Goal: Check status: Verify the current state of an ongoing process or item

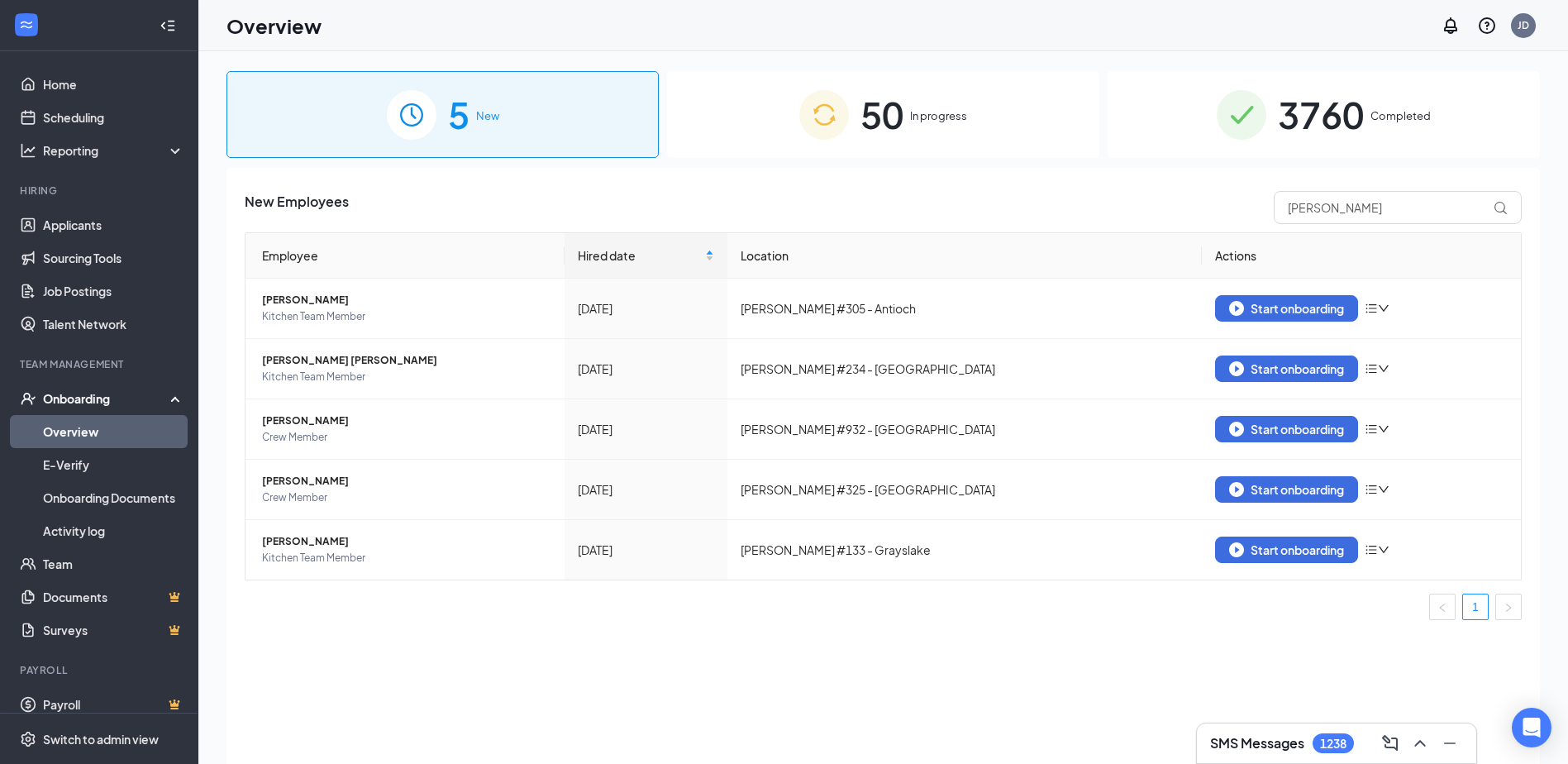
drag, startPoint x: 1313, startPoint y: 97, endPoint x: 1176, endPoint y: 112, distance: 137.8
click at [1313, 97] on span "3760" at bounding box center [1321, 115] width 86 height 58
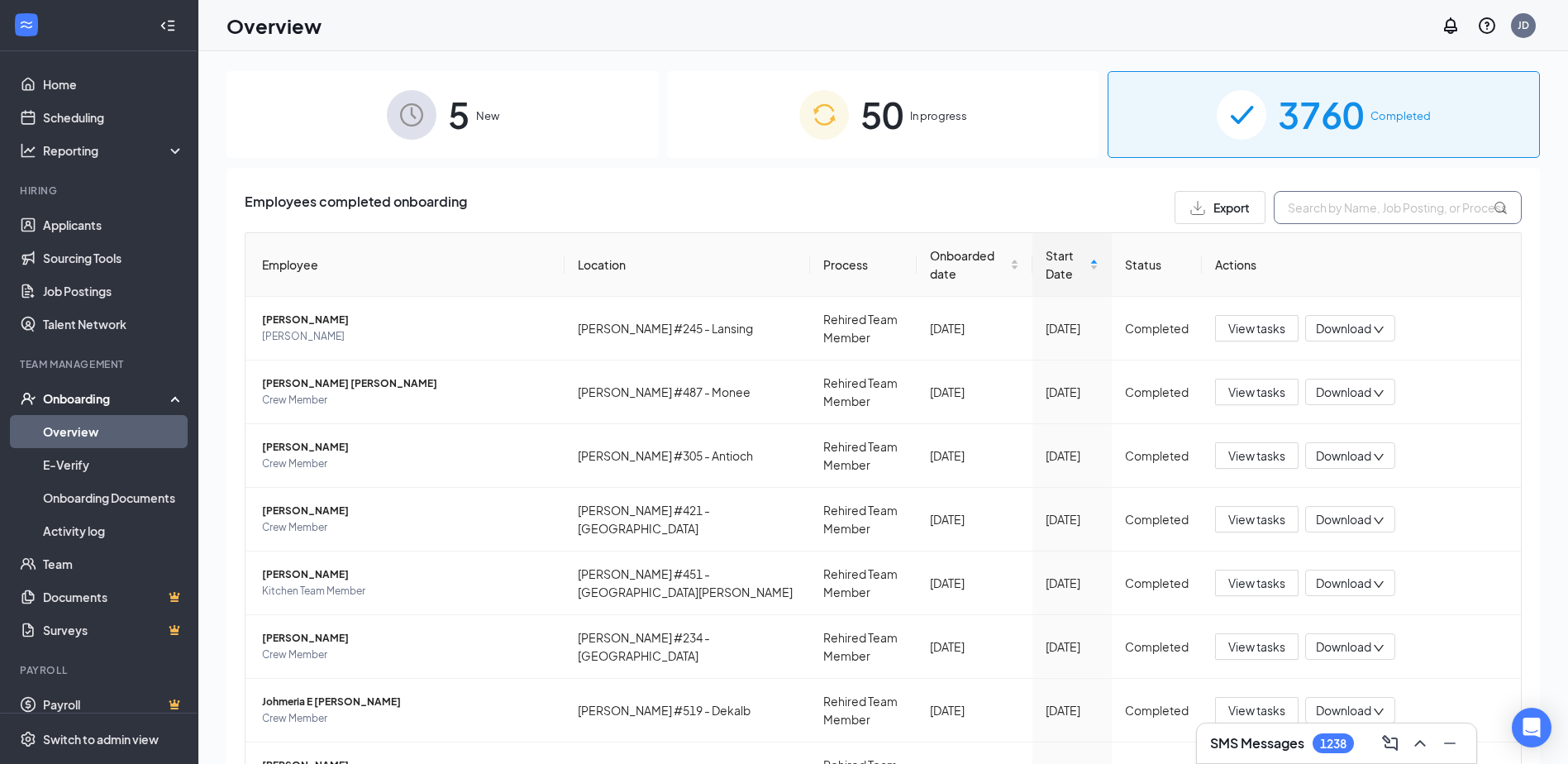
click at [1345, 206] on input "text" at bounding box center [1398, 207] width 248 height 33
type input "l"
type input "K"
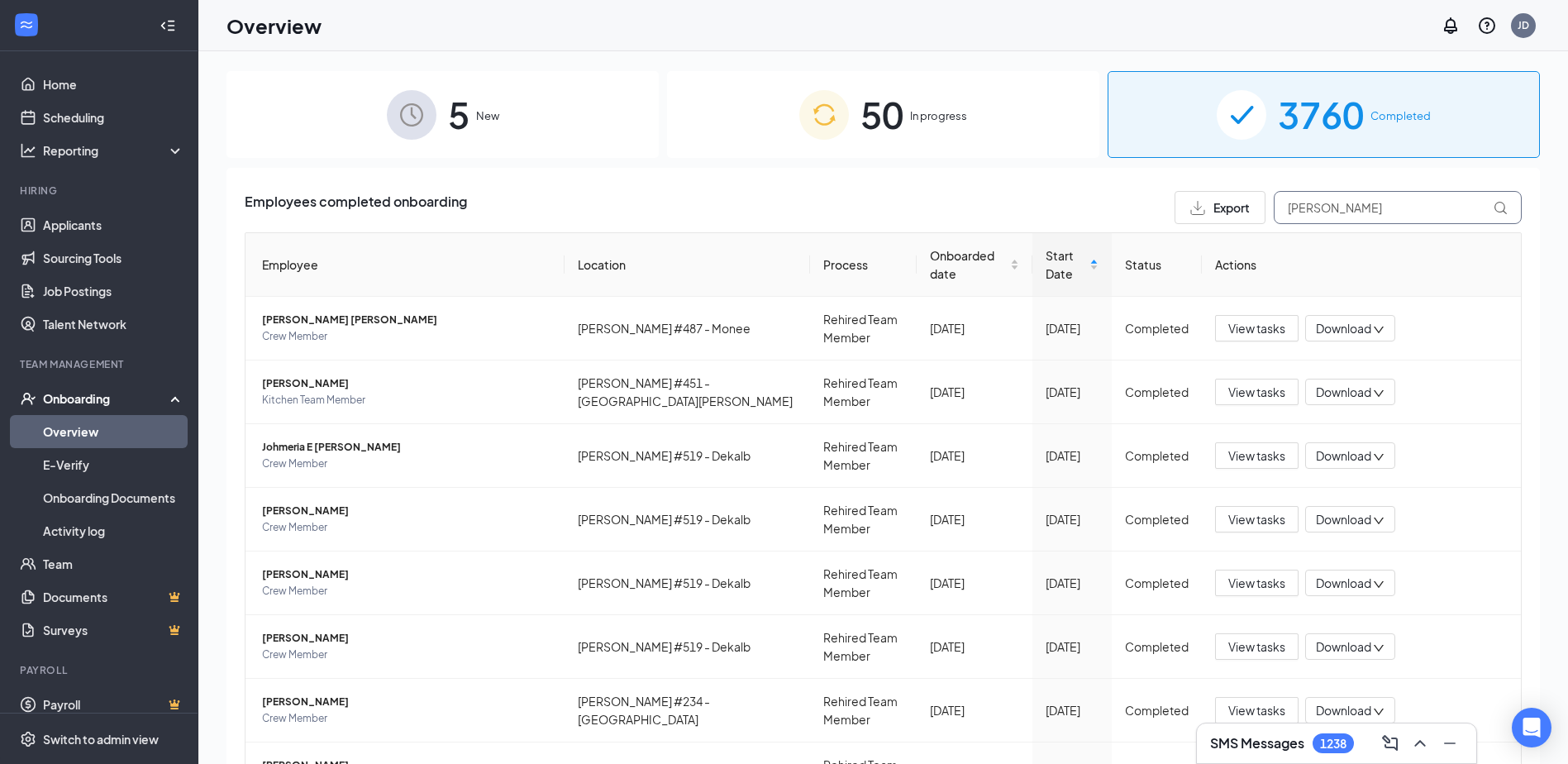
type input "[PERSON_NAME]"
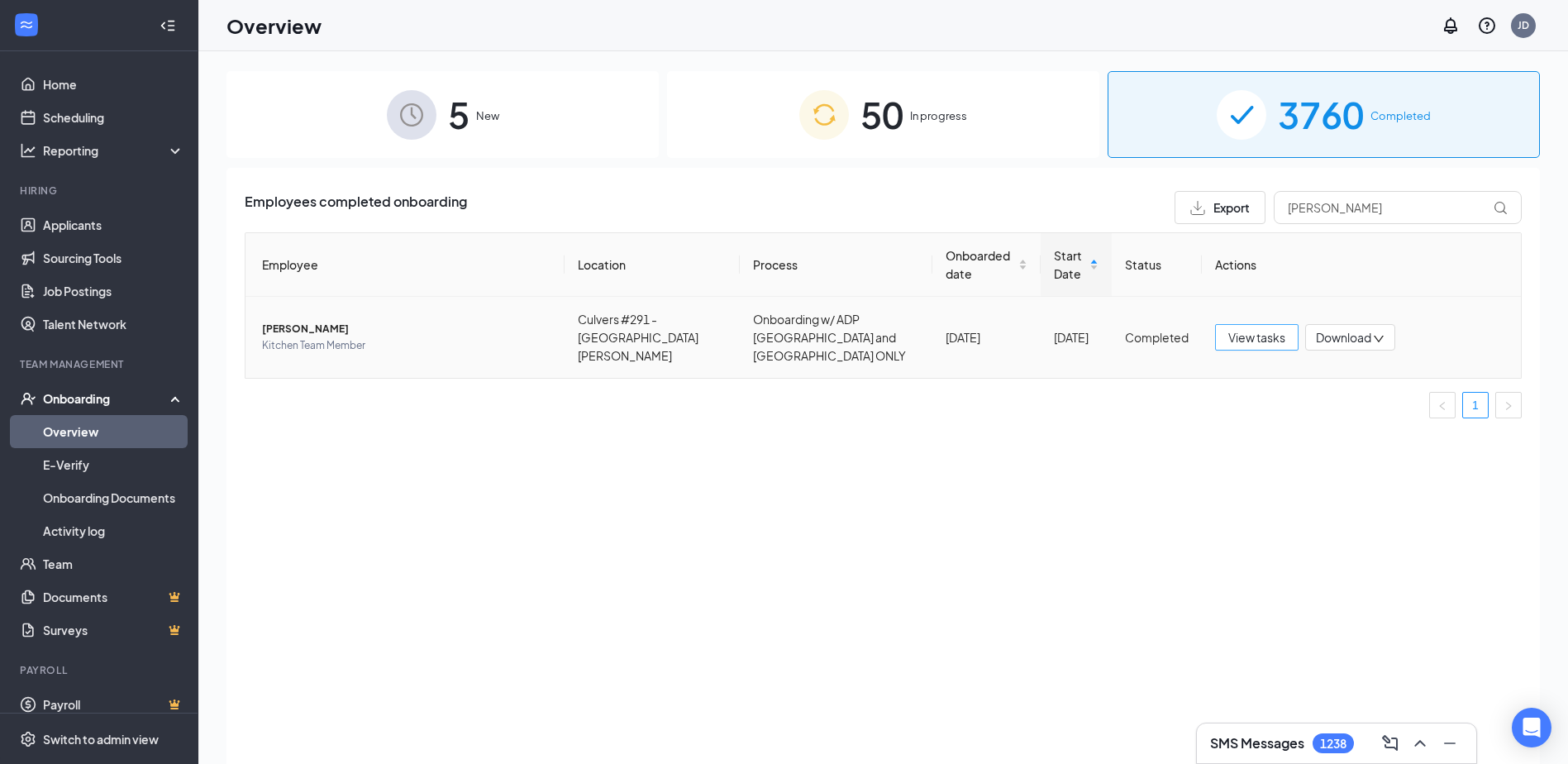
click at [1255, 328] on span "View tasks" at bounding box center [1258, 337] width 58 height 18
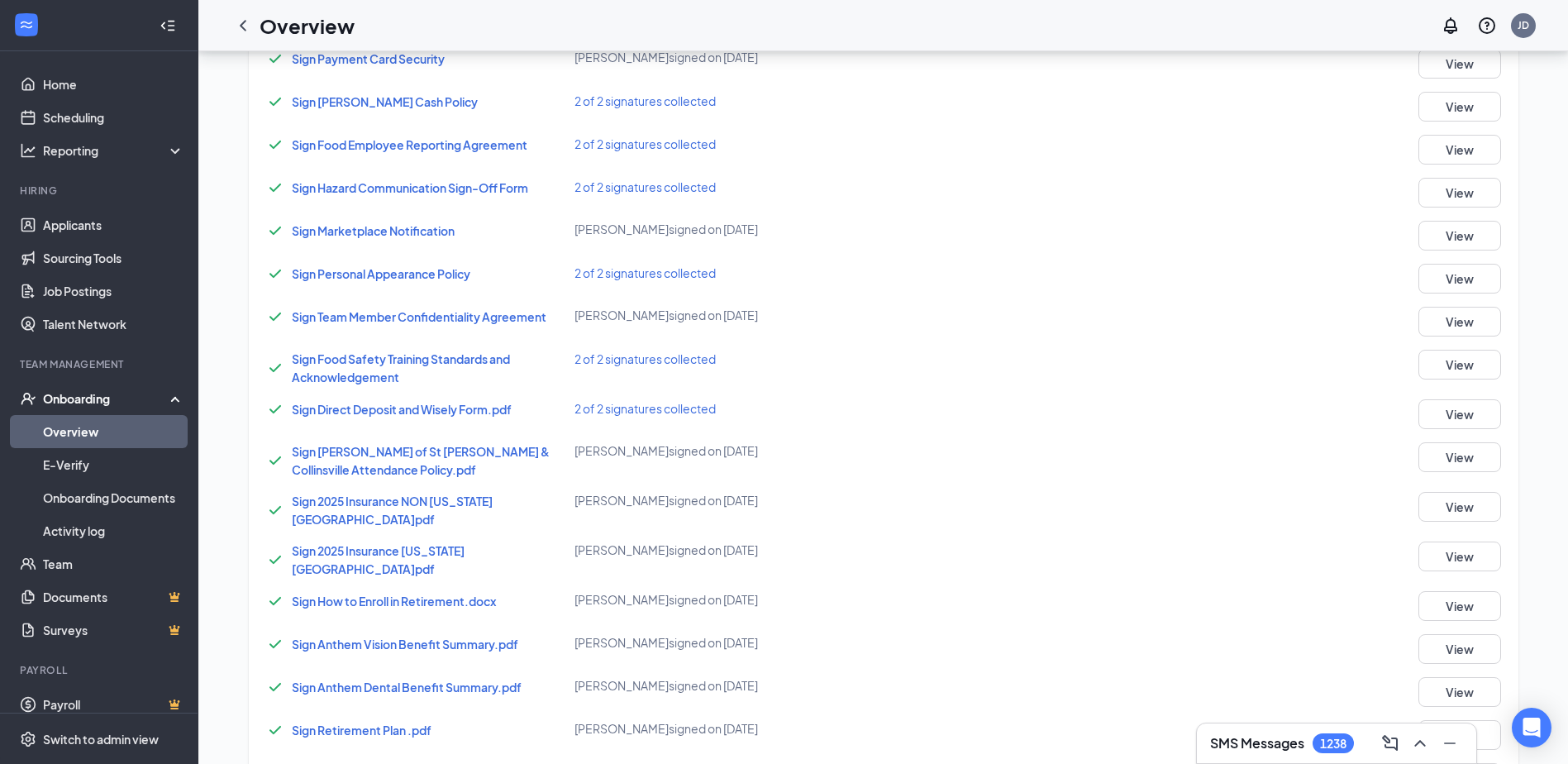
scroll to position [992, 0]
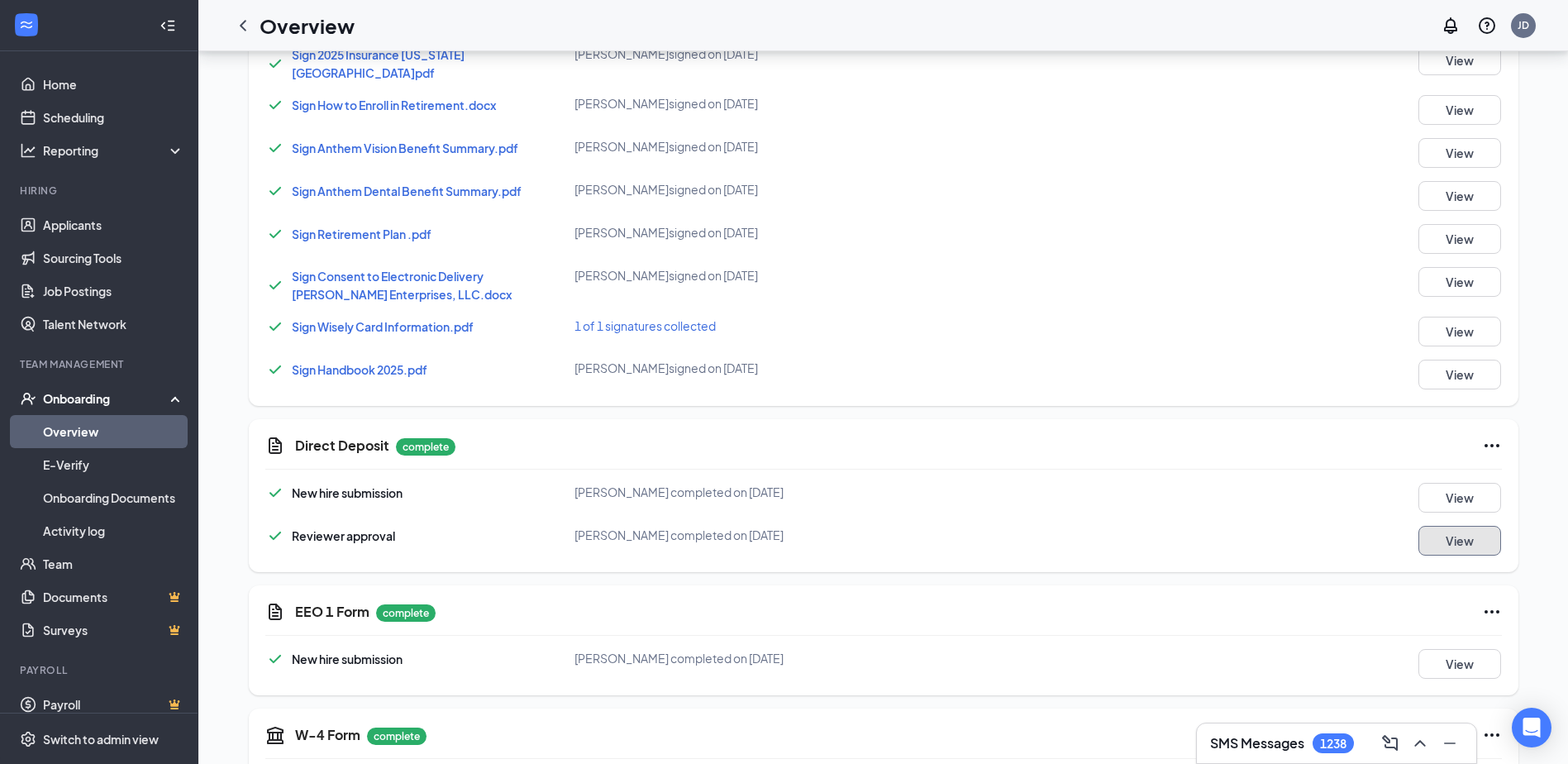
click at [1448, 526] on button "View" at bounding box center [1459, 541] width 82 height 30
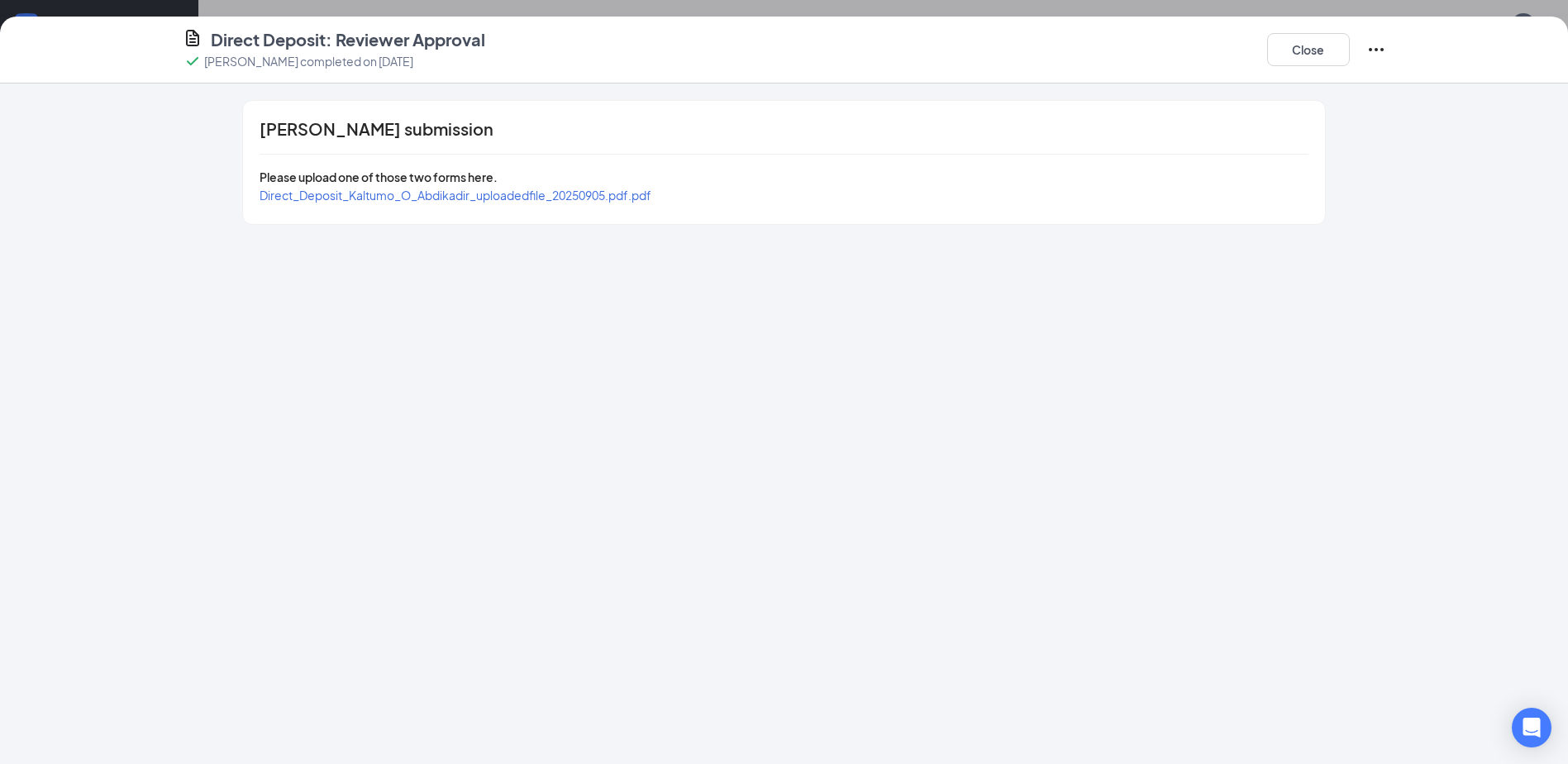
click at [438, 201] on span "Direct_Deposit_Kaltumo_O_Abdikadir_uploadedfile_20250905.pdf.pdf" at bounding box center [455, 194] width 392 height 15
drag, startPoint x: 1288, startPoint y: 64, endPoint x: 1228, endPoint y: 104, distance: 72.1
click at [1288, 64] on button "Close" at bounding box center [1308, 49] width 82 height 33
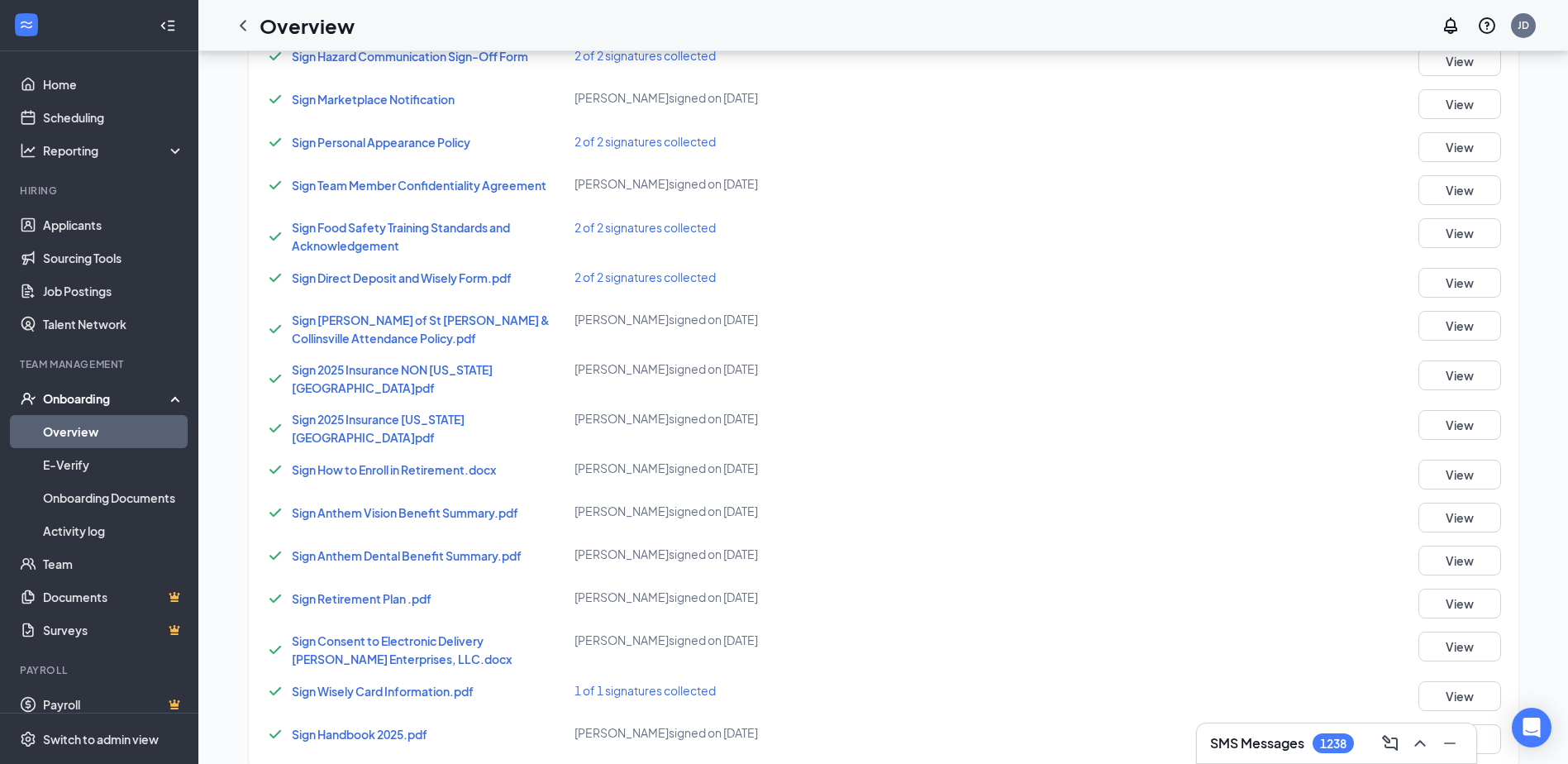
scroll to position [330, 0]
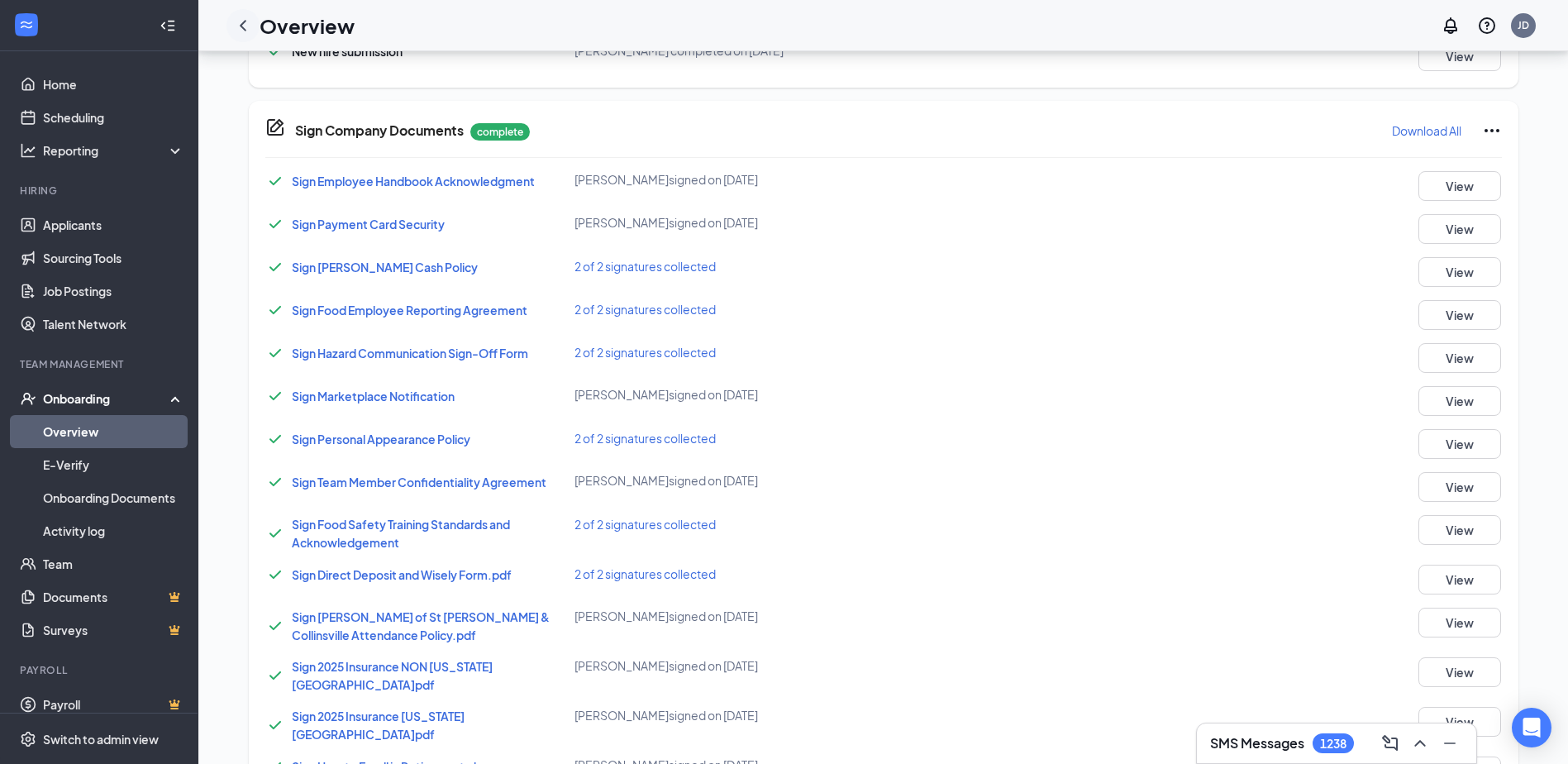
click at [241, 27] on icon "ChevronLeft" at bounding box center [243, 26] width 20 height 20
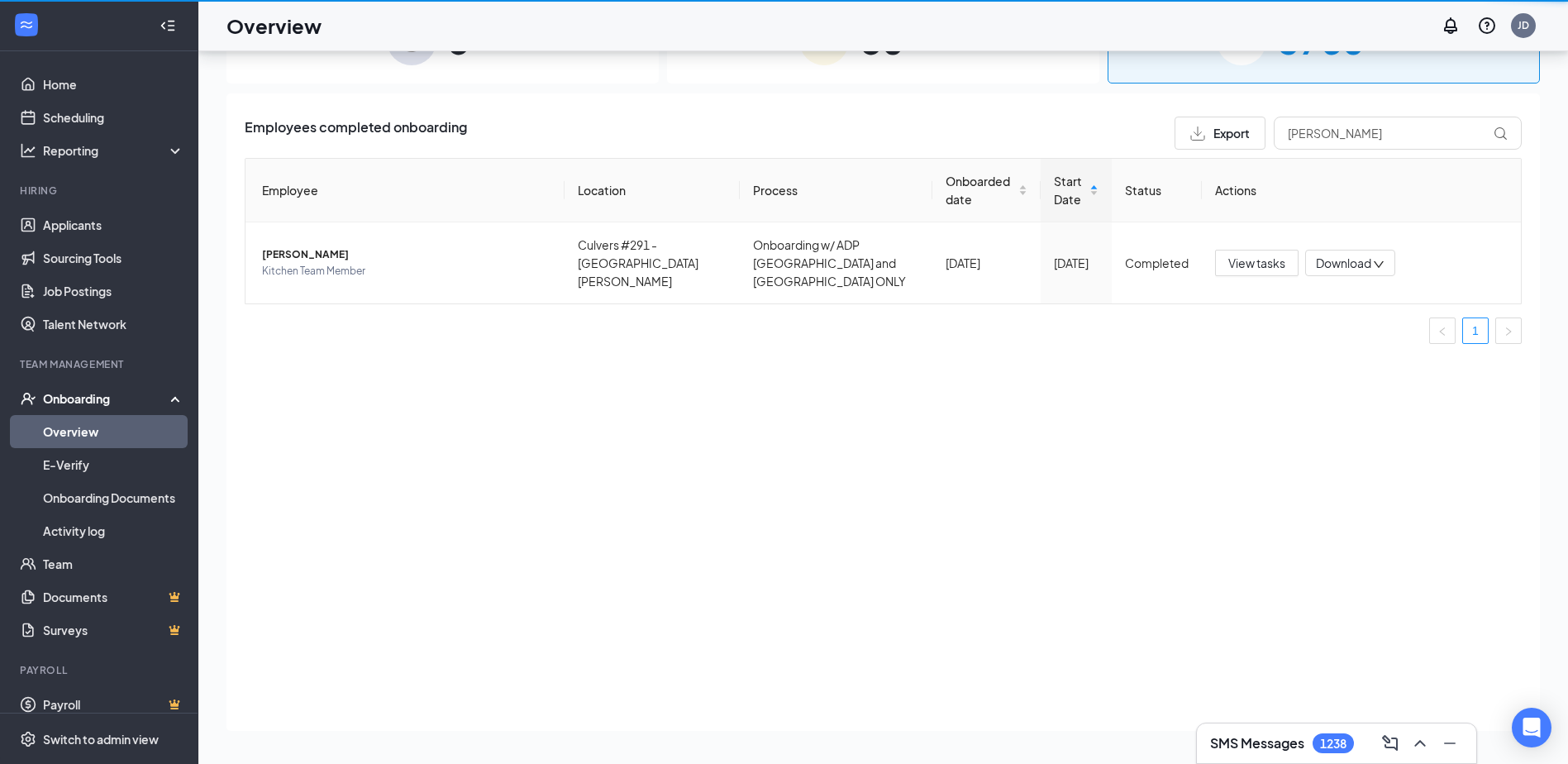
scroll to position [74, 0]
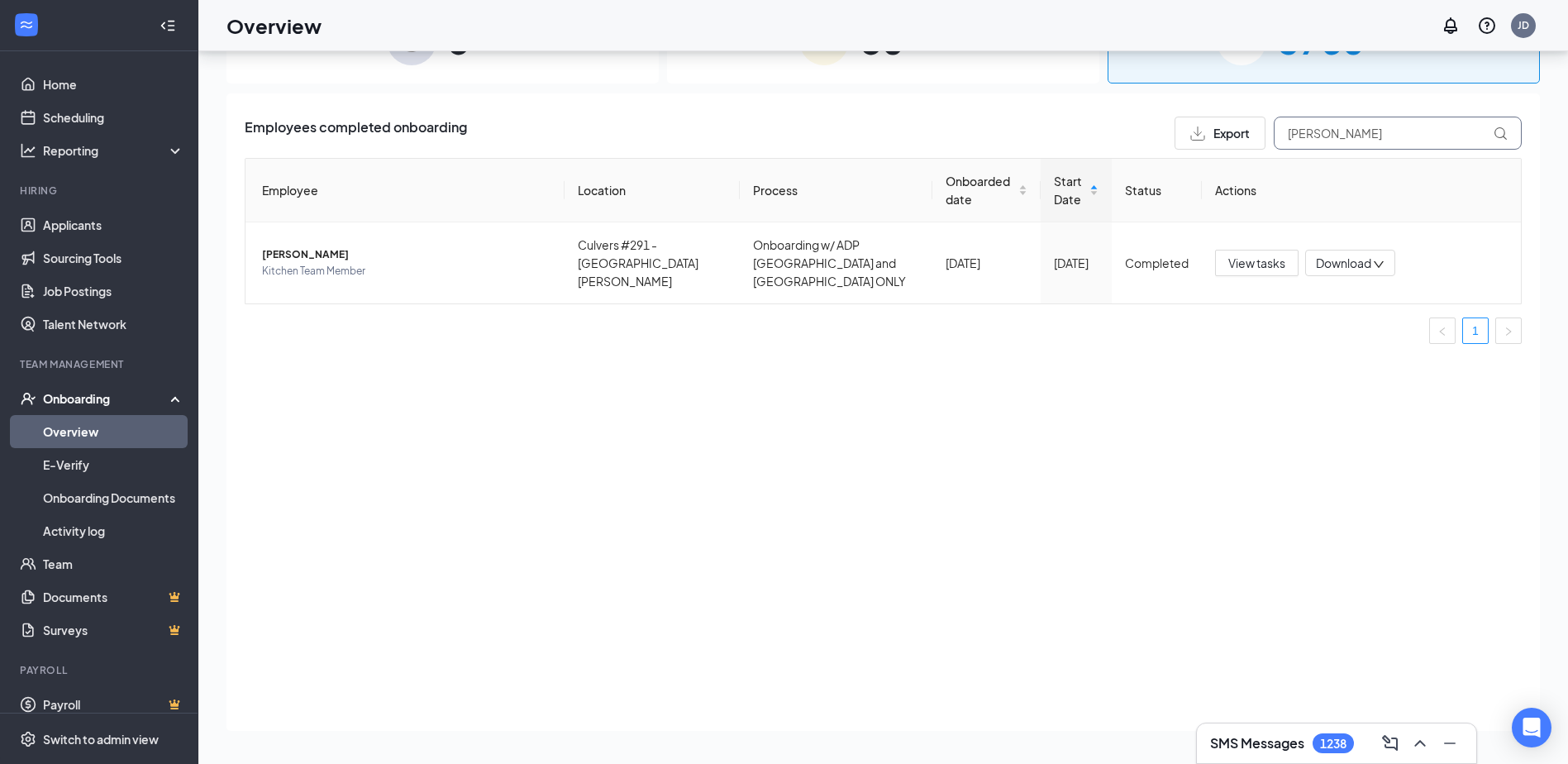
click at [1390, 133] on input "[PERSON_NAME]" at bounding box center [1398, 133] width 248 height 33
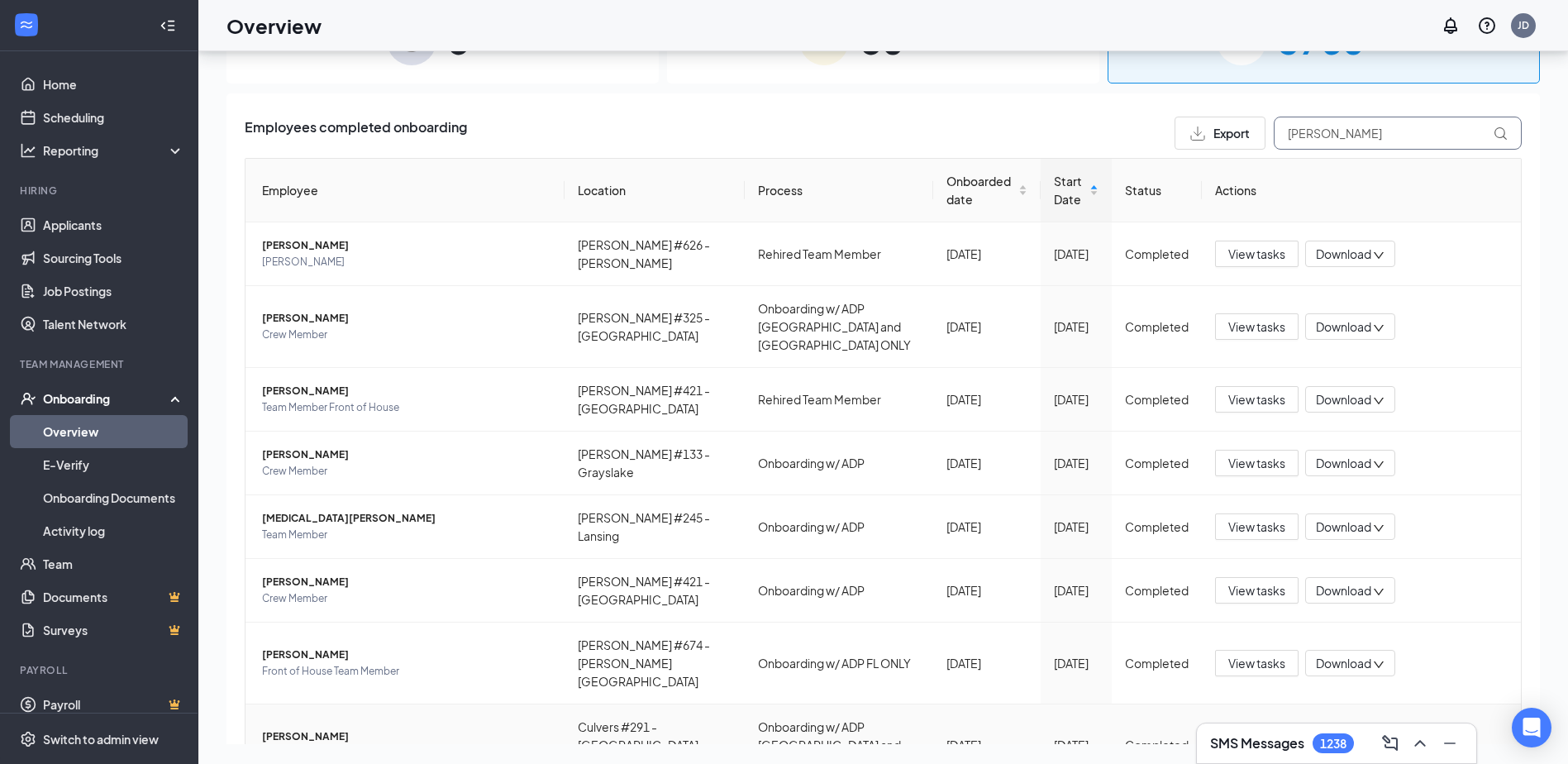
type input "[PERSON_NAME]"
click at [1228, 732] on button "View tasks" at bounding box center [1257, 745] width 83 height 27
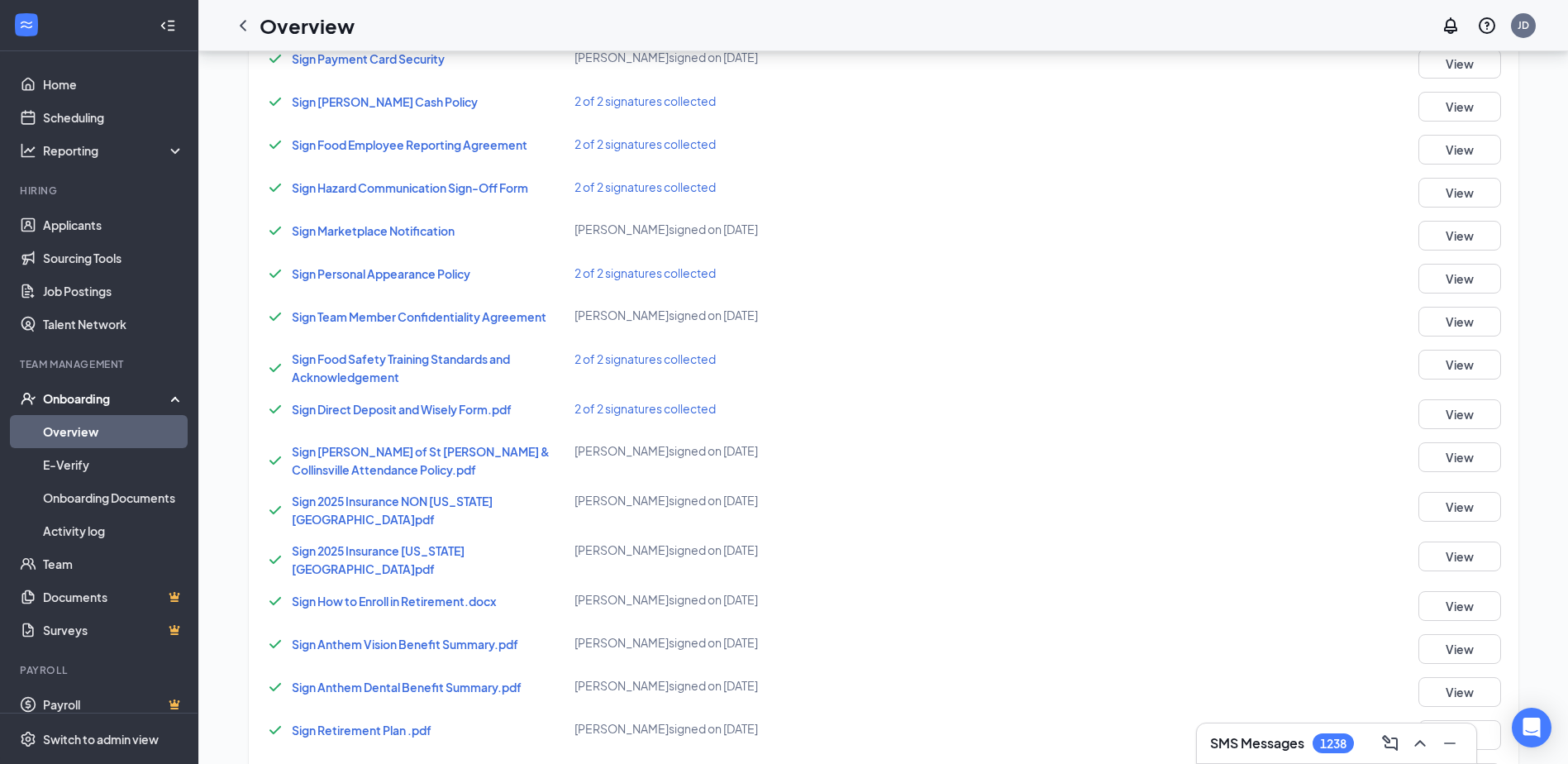
scroll to position [992, 0]
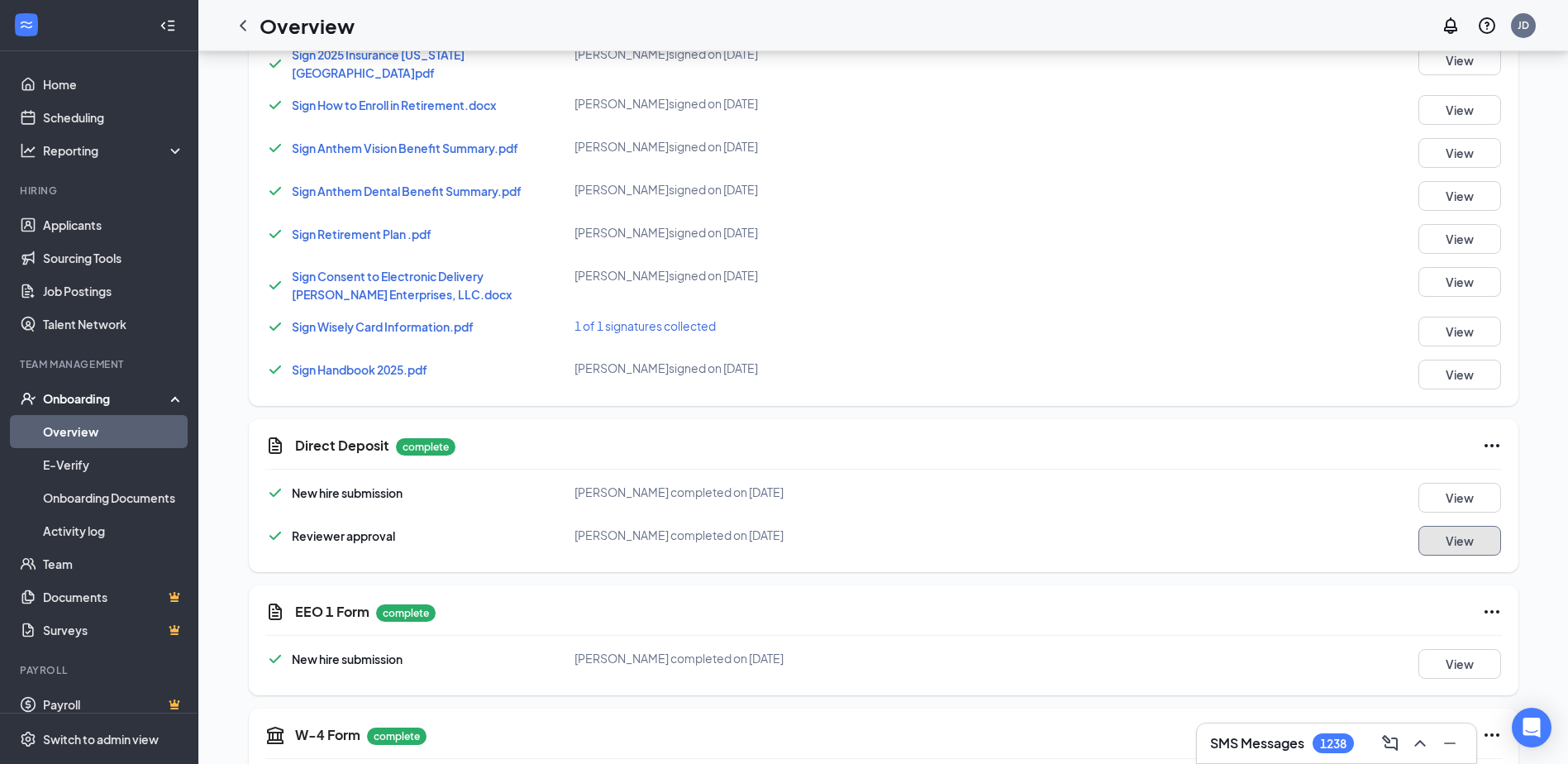
click at [1447, 534] on button "View" at bounding box center [1459, 541] width 82 height 30
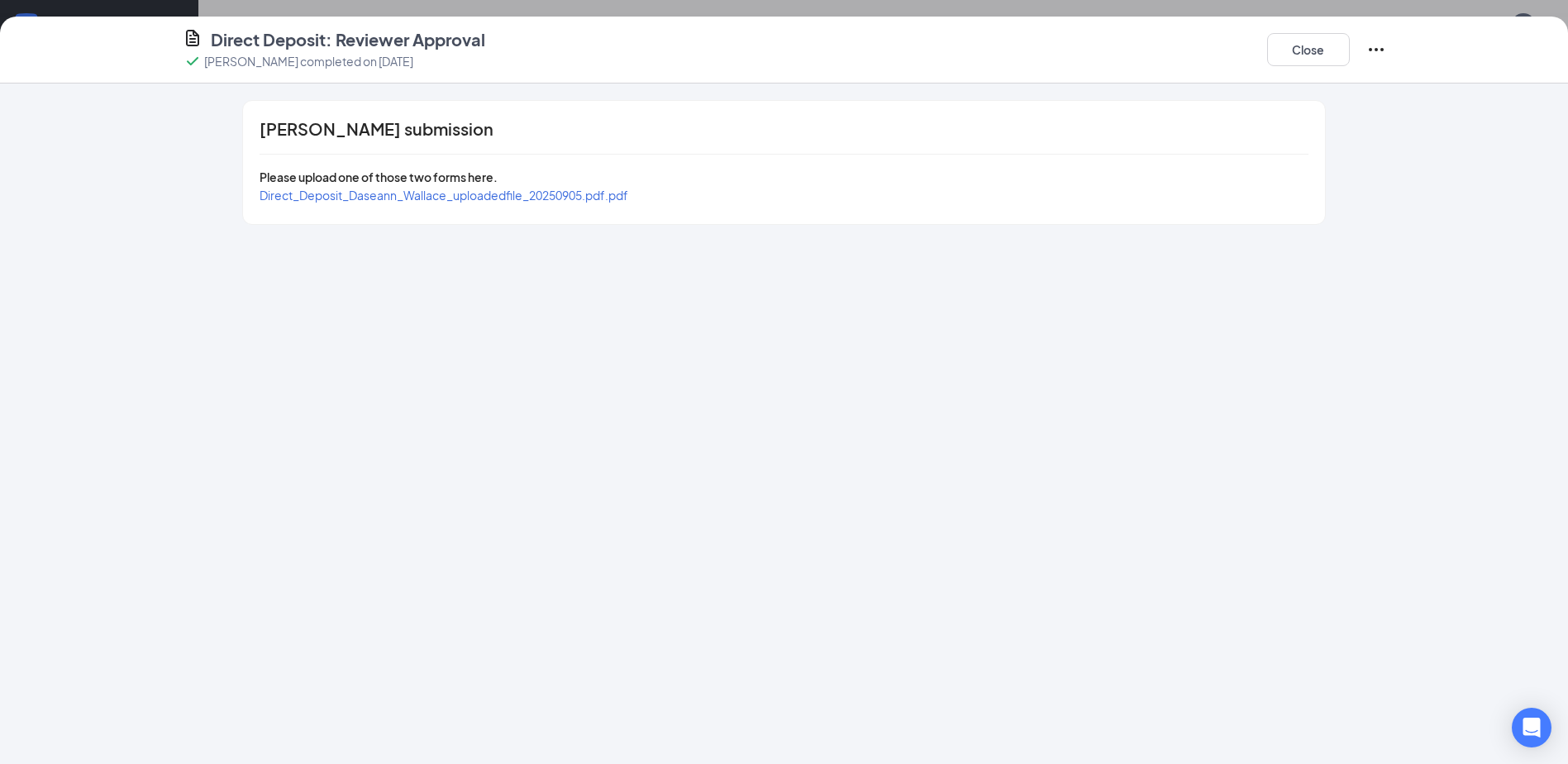
click at [407, 197] on span "Direct_Deposit_Daseann_Wallace_uploadedfile_20250905.pdf.pdf" at bounding box center [444, 194] width 369 height 15
click at [1332, 46] on button "Close" at bounding box center [1308, 49] width 82 height 33
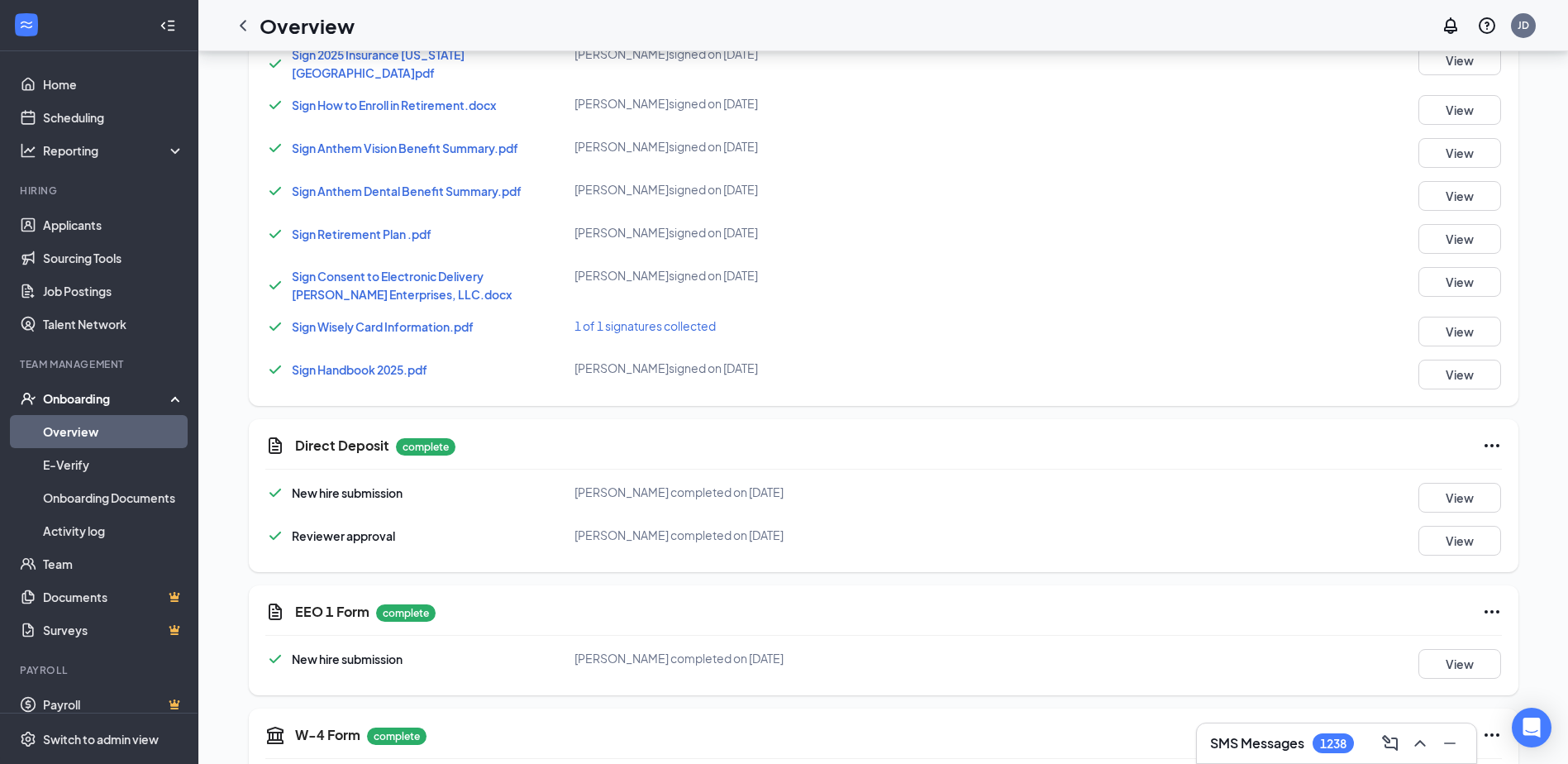
drag, startPoint x: 249, startPoint y: 27, endPoint x: 261, endPoint y: 32, distance: 13.0
click at [249, 27] on icon "ChevronLeft" at bounding box center [243, 26] width 20 height 20
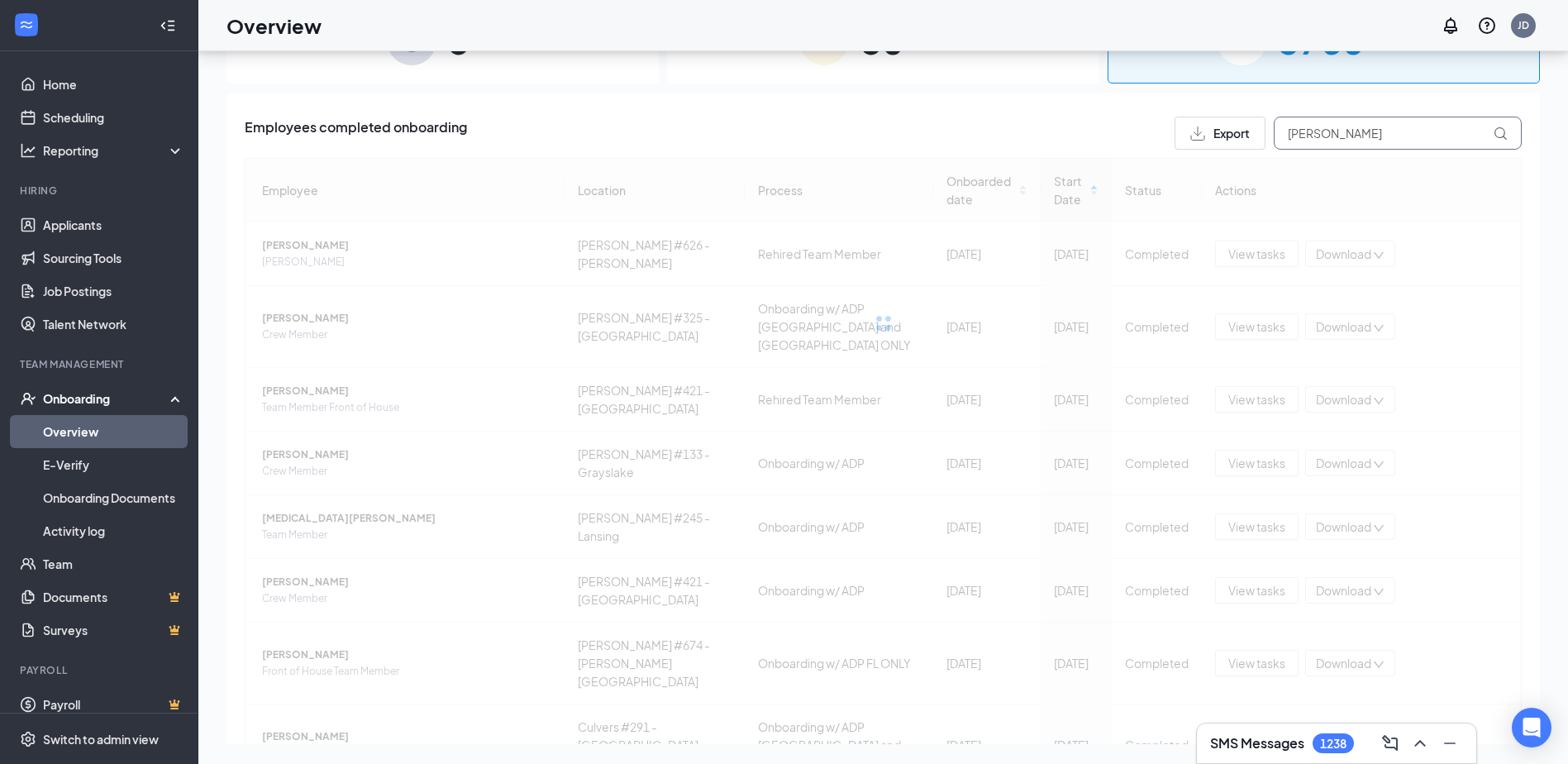
click at [1386, 133] on input "[PERSON_NAME]" at bounding box center [1398, 133] width 248 height 33
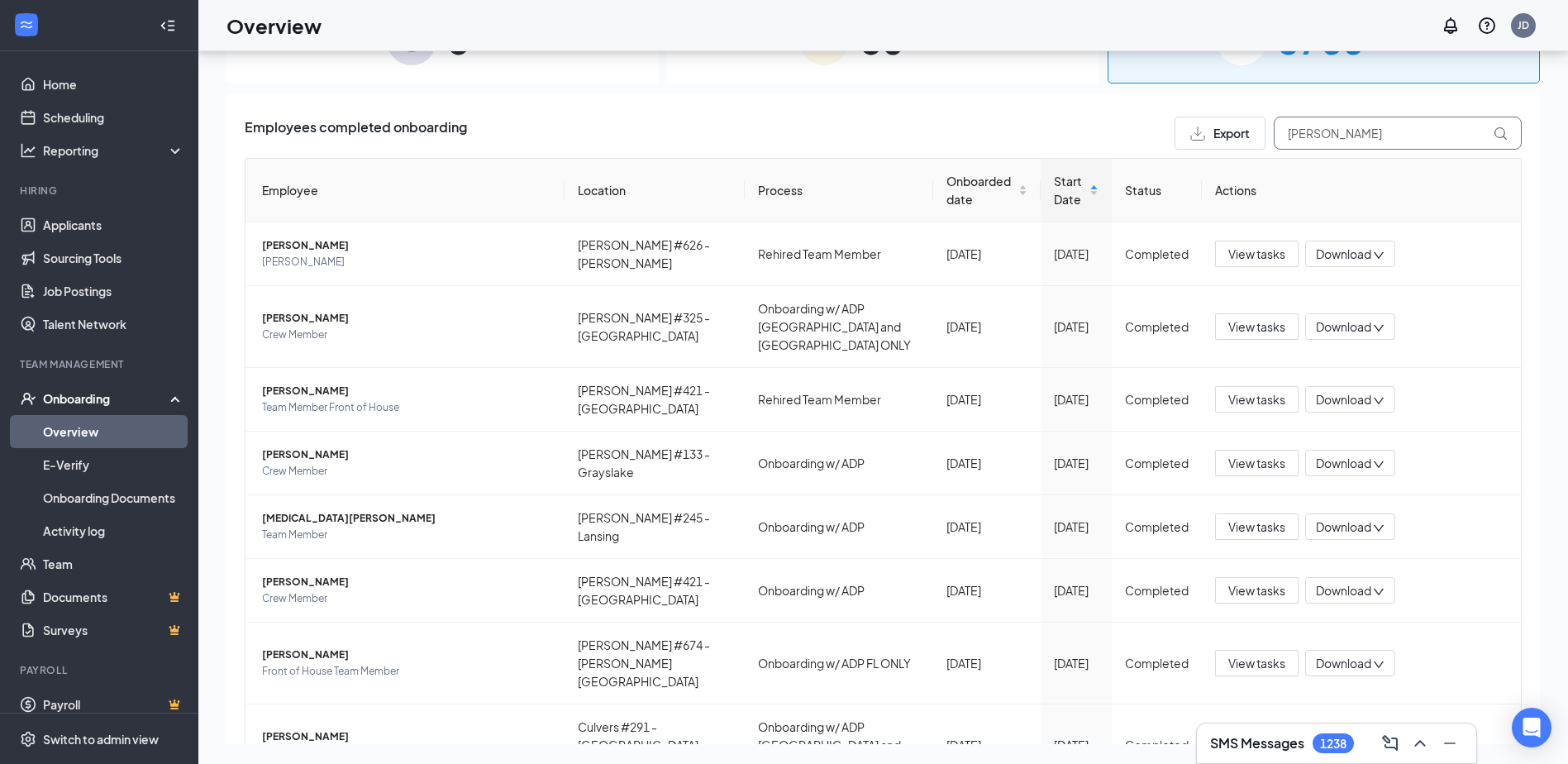
click at [1386, 133] on input "[PERSON_NAME]" at bounding box center [1398, 133] width 248 height 33
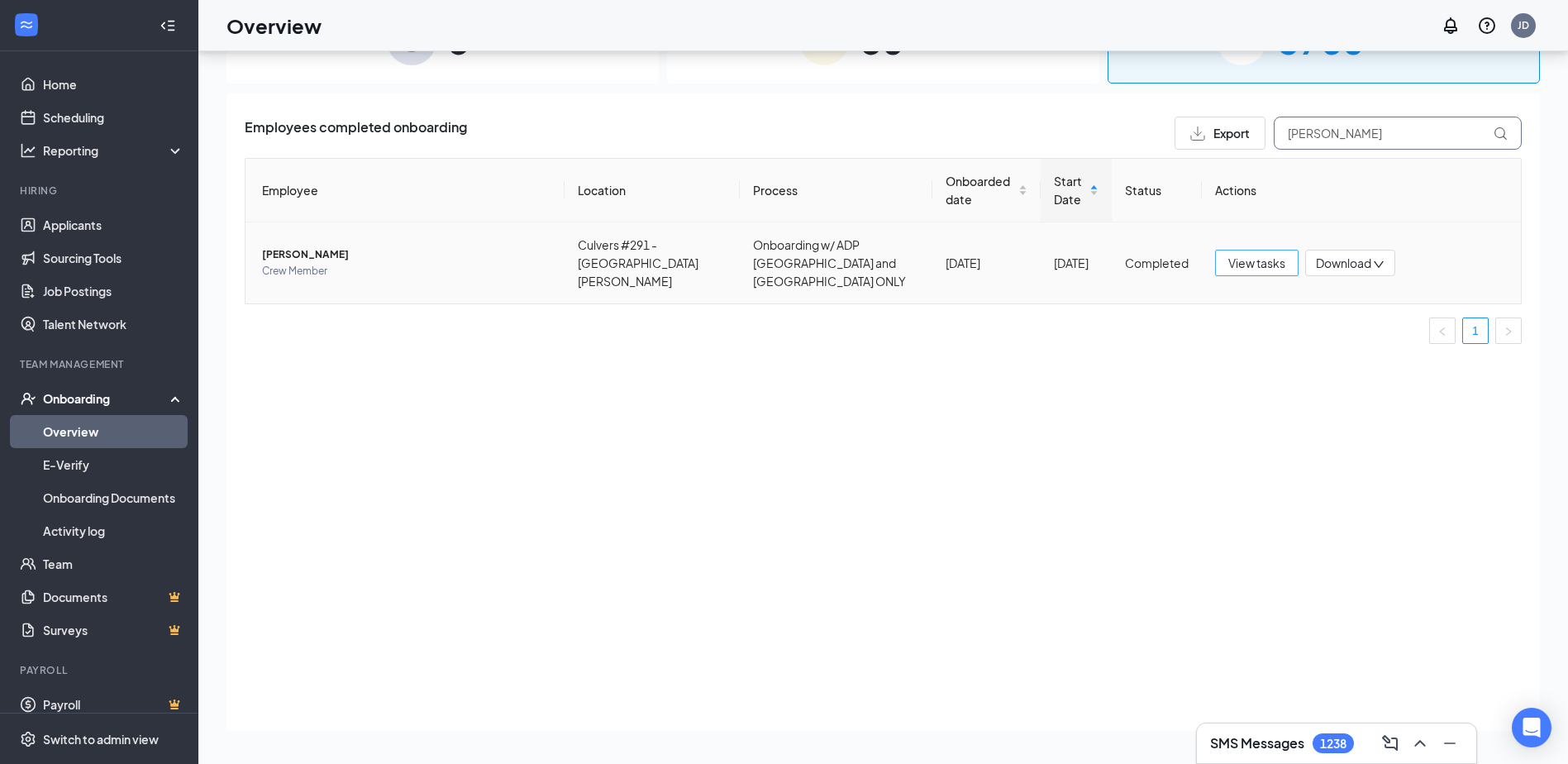
type input "[PERSON_NAME]"
click at [1246, 257] on span "View tasks" at bounding box center [1258, 263] width 58 height 18
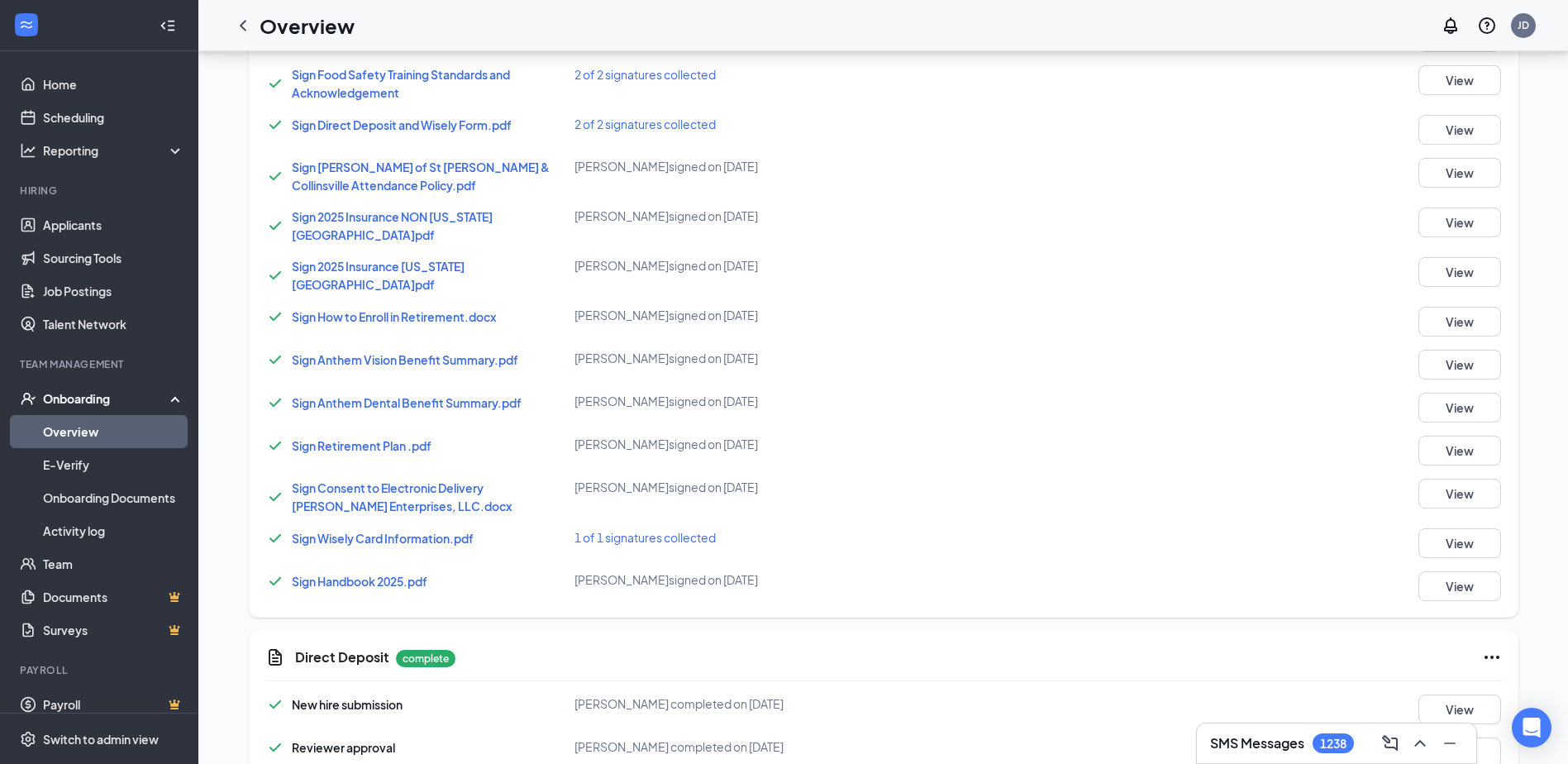
scroll to position [910, 0]
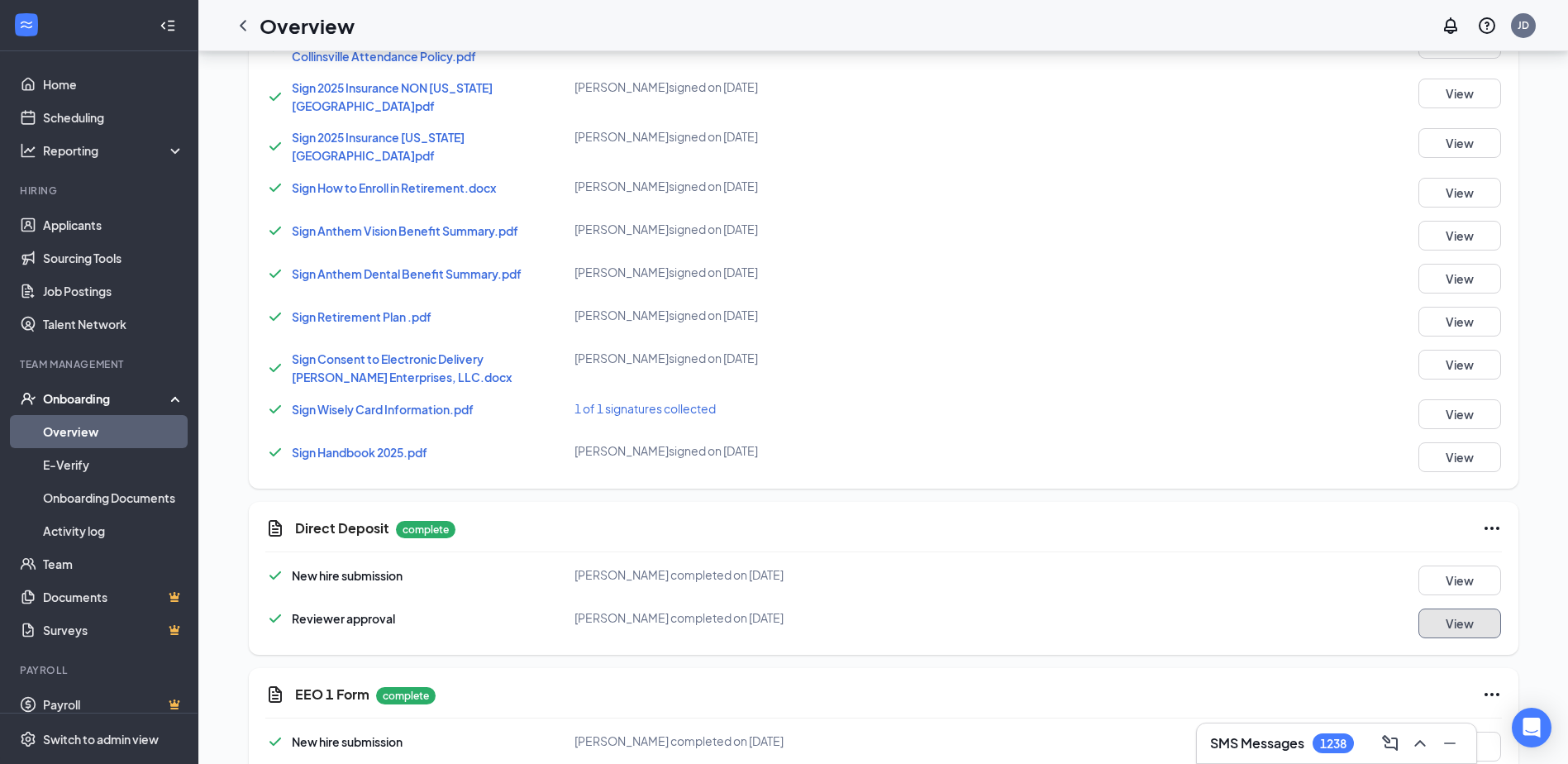
click at [1471, 614] on button "View" at bounding box center [1459, 624] width 82 height 30
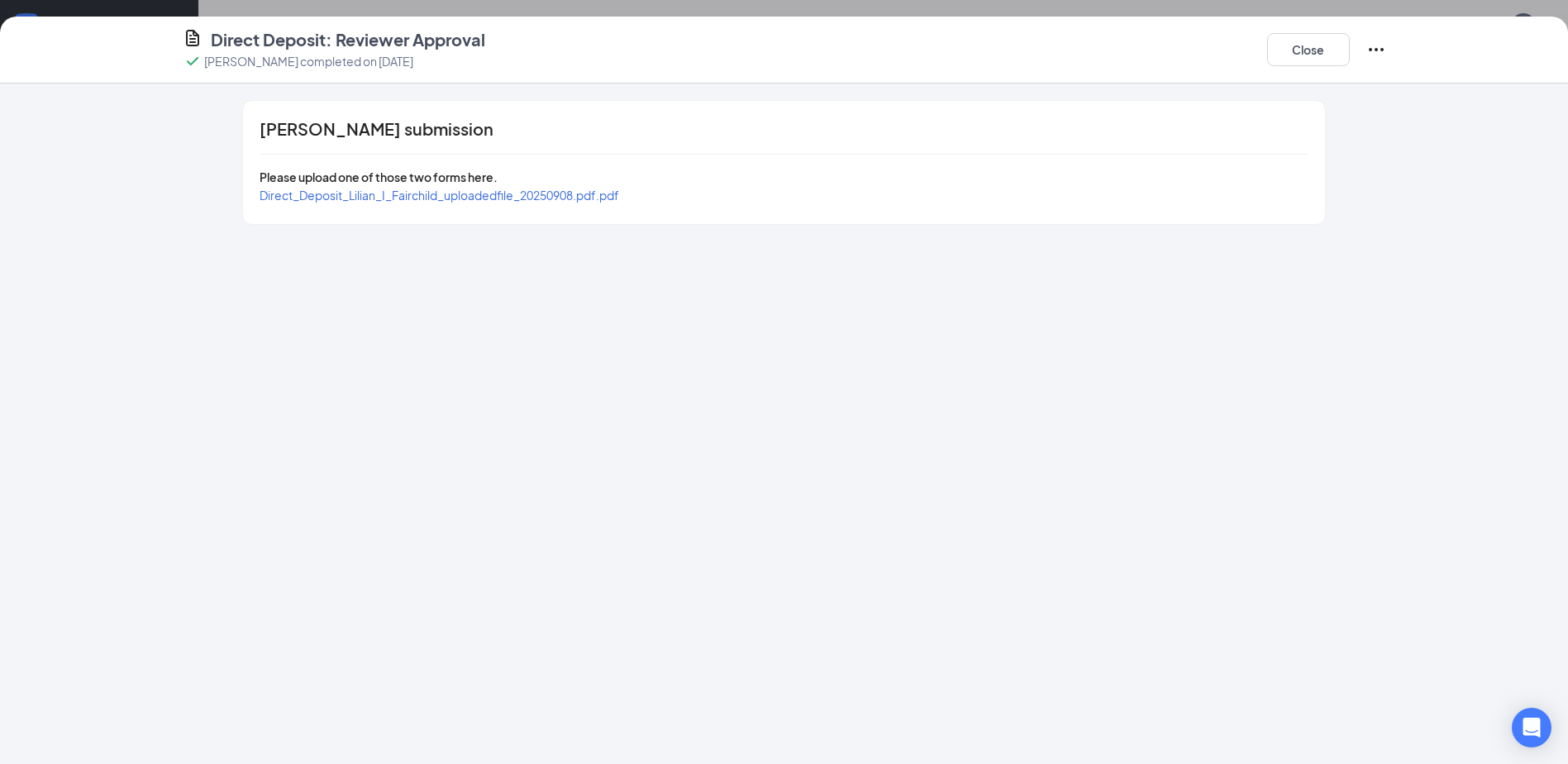
click at [473, 198] on span "Direct_Deposit_Lilian_I_Fairchild_uploadedfile_20250908.pdf.pdf" at bounding box center [439, 194] width 360 height 15
click at [1313, 51] on button "Close" at bounding box center [1308, 49] width 82 height 33
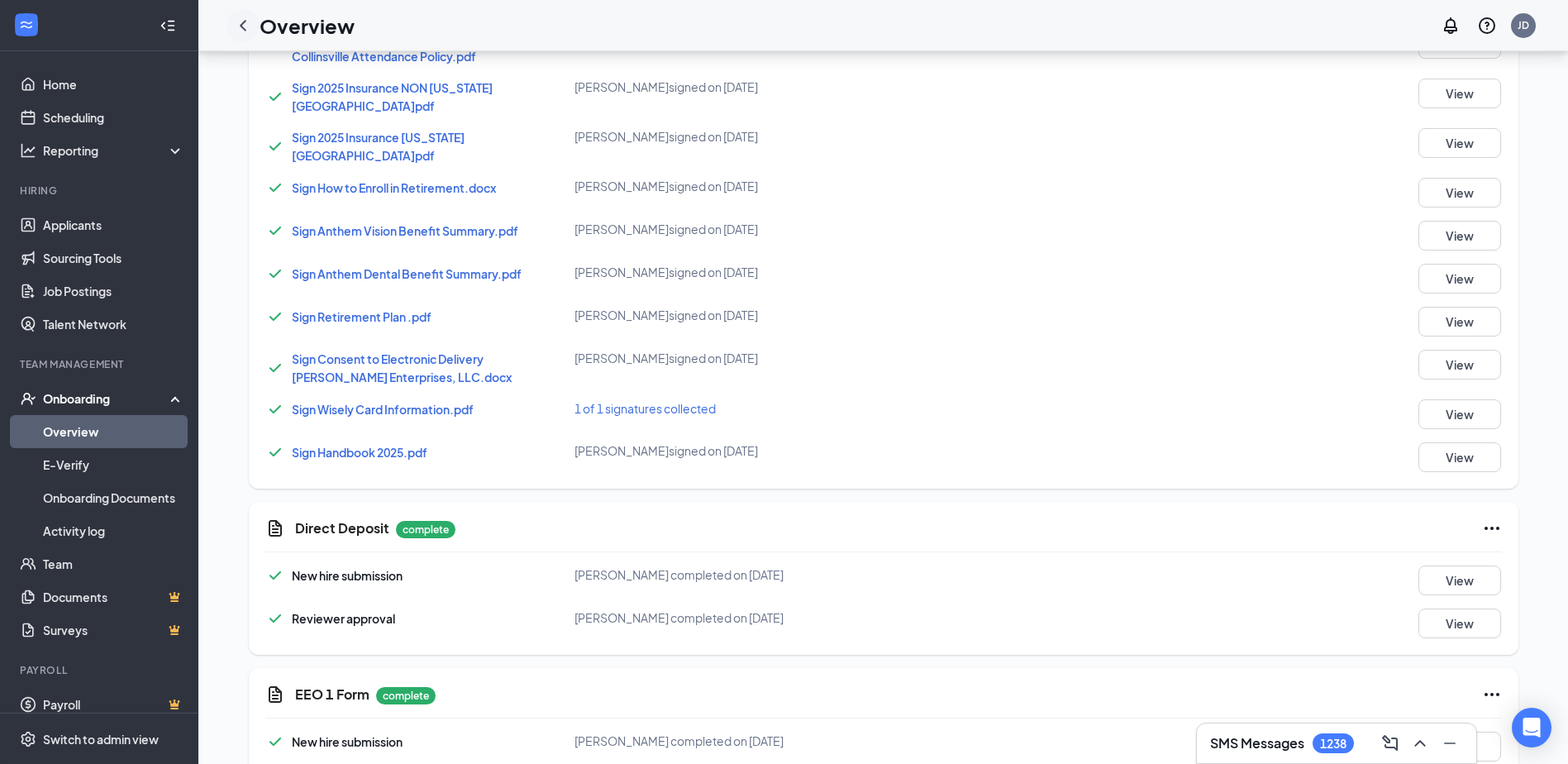
click at [245, 25] on icon "ChevronLeft" at bounding box center [243, 26] width 20 height 20
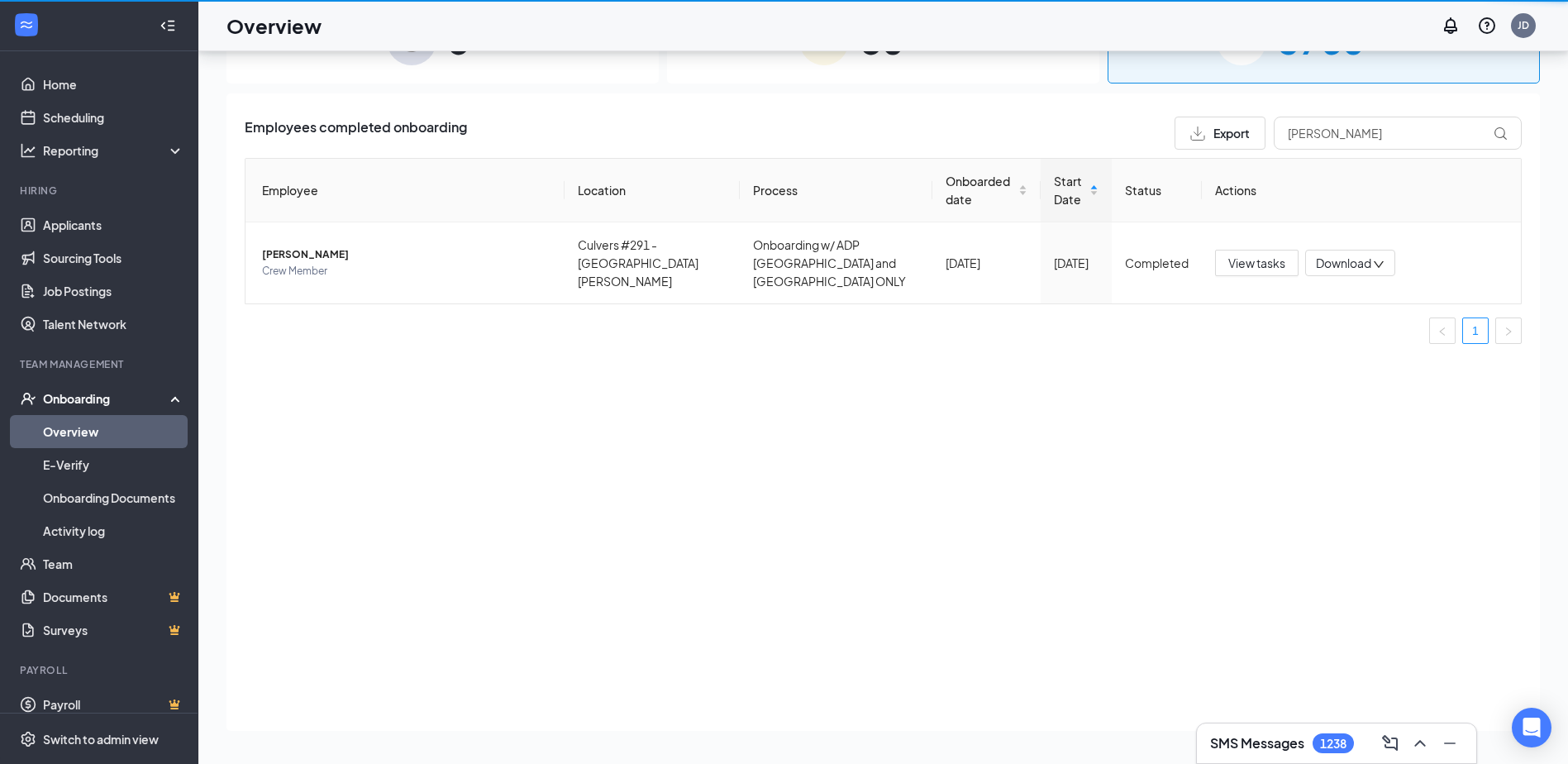
scroll to position [74, 0]
